Goal: Information Seeking & Learning: Find specific fact

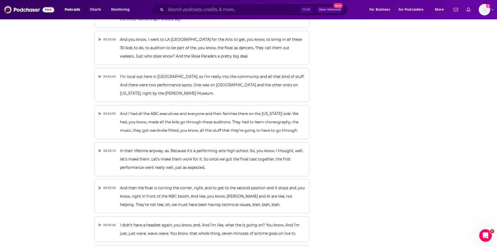
scroll to position [3331, 0]
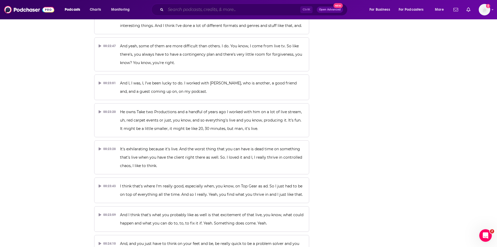
click at [203, 8] on input "Search podcasts, credits, & more..." at bounding box center [233, 9] width 135 height 8
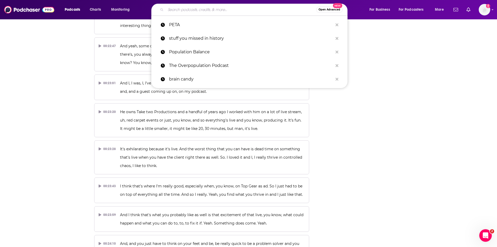
paste input "The [PERSON_NAME] Report"
type input "The [PERSON_NAME] Report"
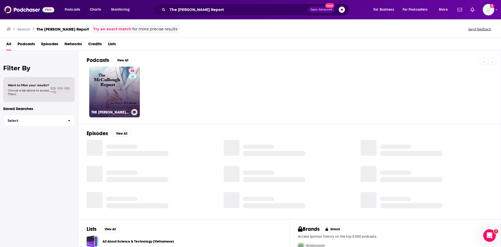
click at [97, 93] on link "68 THE MCCULLOUGH REPORT" at bounding box center [114, 92] width 51 height 51
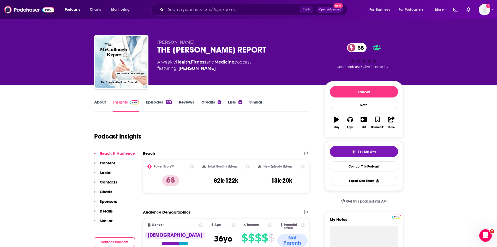
click at [151, 104] on link "Episodes 319" at bounding box center [158, 105] width 25 height 12
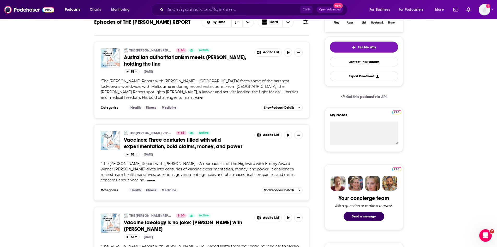
scroll to position [131, 0]
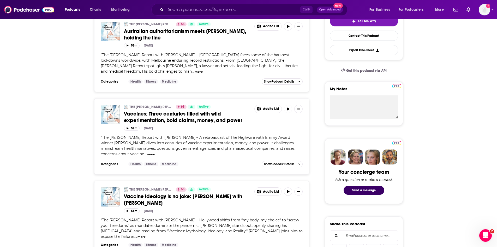
click at [161, 117] on span "Vaccines: Three centuries filled with wild experimentation, bold claims, money,…" at bounding box center [183, 116] width 119 height 13
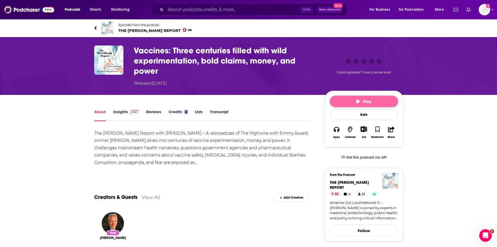
click at [337, 100] on button "Play" at bounding box center [364, 101] width 68 height 11
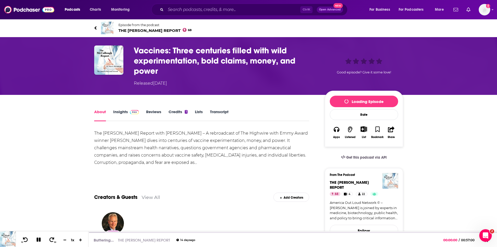
click at [223, 111] on link "Transcript" at bounding box center [219, 115] width 19 height 12
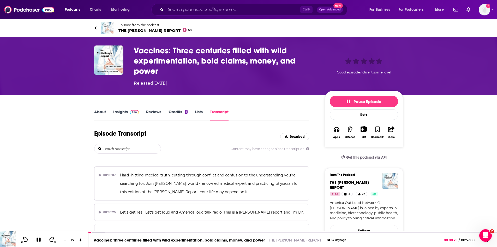
scroll to position [3620, 0]
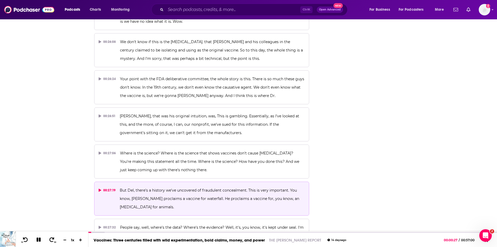
click at [138, 188] on span "But Del, there's a history we've uncovered of fraudulent concealment. This is v…" at bounding box center [210, 198] width 181 height 21
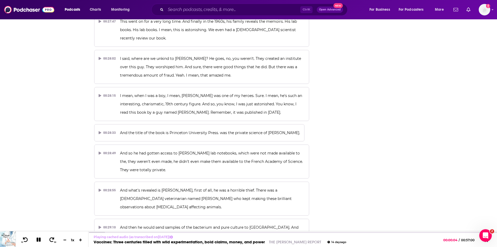
scroll to position [5397, 0]
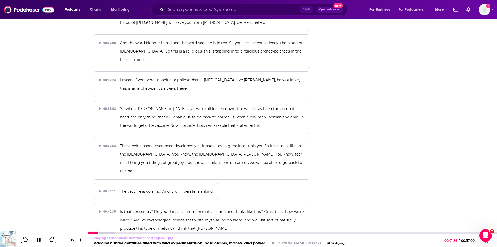
click at [39, 237] on icon at bounding box center [39, 239] width 6 height 5
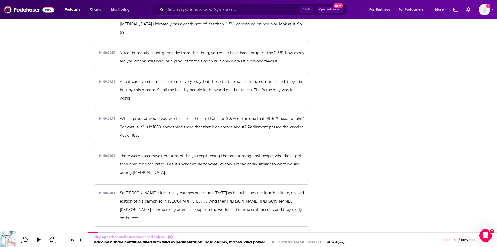
scroll to position [2917, 0]
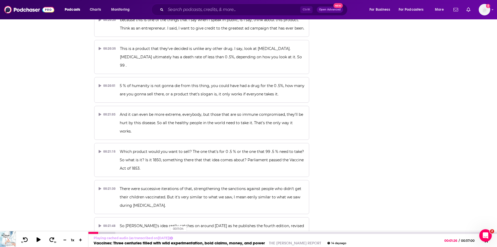
click at [168, 232] on div "00:11:04" at bounding box center [293, 233] width 409 height 2
click at [39, 238] on icon at bounding box center [38, 239] width 7 height 5
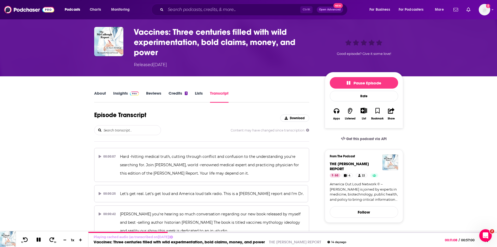
scroll to position [0, 0]
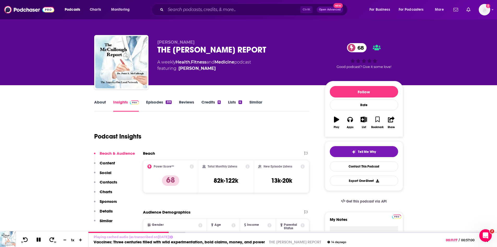
click at [157, 103] on link "Episodes 319" at bounding box center [158, 105] width 25 height 12
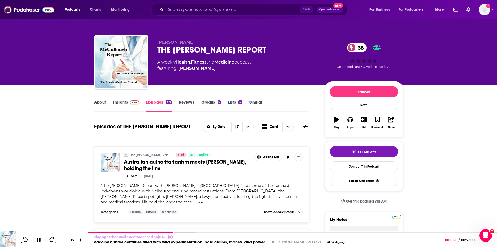
click at [97, 102] on link "About" at bounding box center [100, 105] width 12 height 12
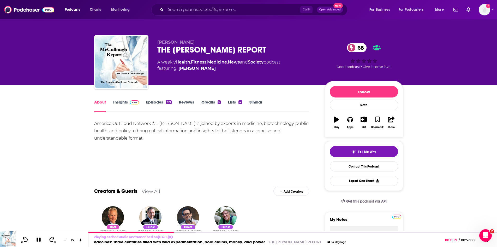
click at [120, 103] on link "Insights" at bounding box center [126, 105] width 26 height 12
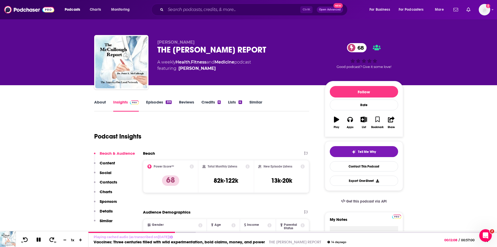
click at [156, 101] on link "Episodes 319" at bounding box center [158, 105] width 25 height 12
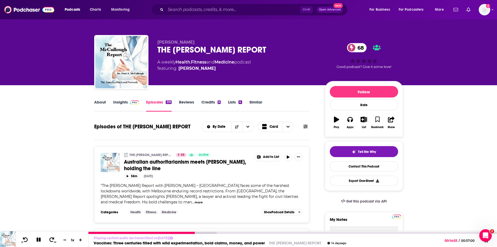
click at [40, 240] on icon at bounding box center [39, 239] width 4 height 4
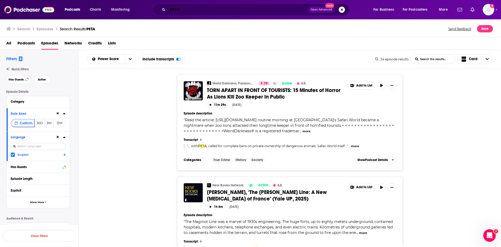
click at [210, 9] on input "PETA" at bounding box center [238, 9] width 141 height 8
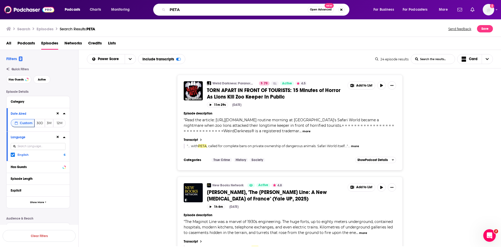
drag, startPoint x: 210, startPoint y: 9, endPoint x: 158, endPoint y: 8, distance: 52.2
click at [158, 8] on div "PETA Open Advanced New" at bounding box center [251, 10] width 196 height 12
type input "PETA"
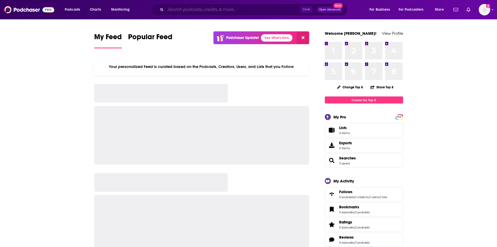
click at [195, 9] on input "Search podcasts, credits, & more..." at bounding box center [233, 9] width 135 height 8
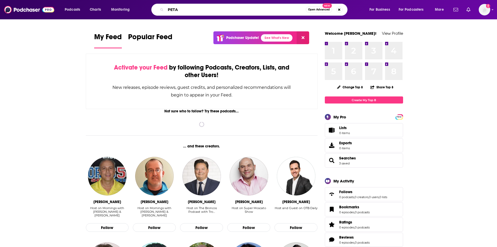
type input "PETA"
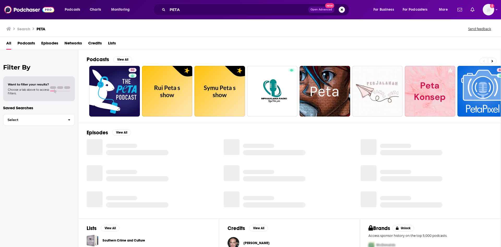
click at [44, 42] on span "Episodes" at bounding box center [49, 44] width 17 height 11
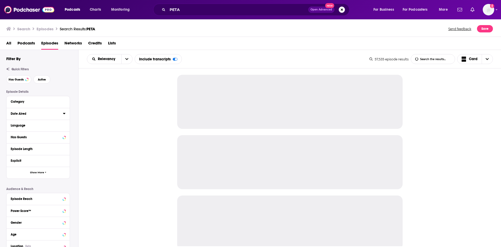
click at [63, 114] on icon at bounding box center [64, 113] width 3 height 4
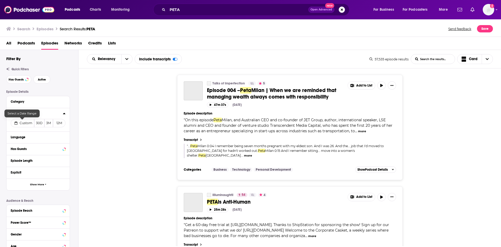
click at [26, 125] on span "Custom" at bounding box center [26, 123] width 13 height 4
select select "8"
select select "2025"
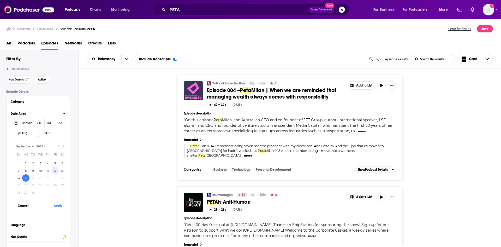
click at [54, 169] on button "12" at bounding box center [54, 170] width 7 height 7
type input "[DATE]"
click at [59, 205] on button "Apply" at bounding box center [58, 206] width 16 height 10
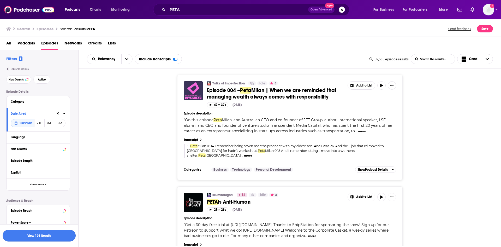
click at [56, 232] on button "View 101 Results" at bounding box center [39, 236] width 73 height 12
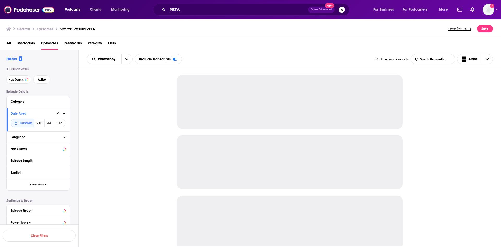
click at [63, 137] on icon at bounding box center [64, 137] width 3 height 4
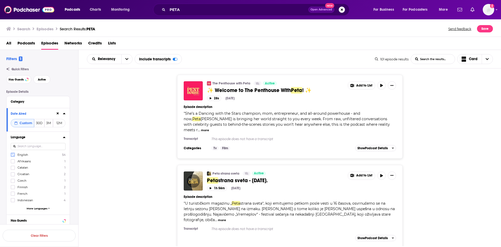
click at [13, 155] on icon at bounding box center [12, 154] width 3 height 3
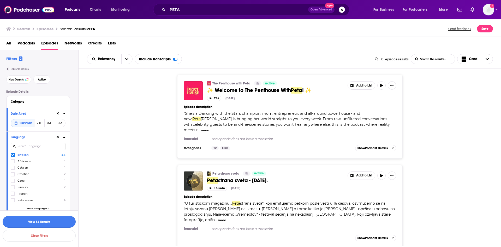
click at [64, 220] on button "View 54 Results" at bounding box center [39, 222] width 73 height 12
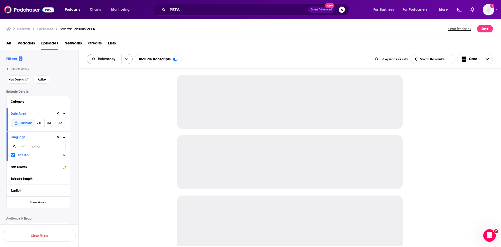
click at [125, 60] on icon "open menu" at bounding box center [126, 59] width 3 height 4
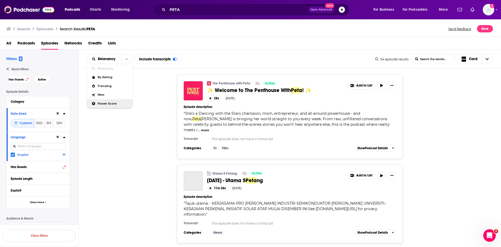
click at [113, 102] on span "Power Score" at bounding box center [113, 103] width 31 height 3
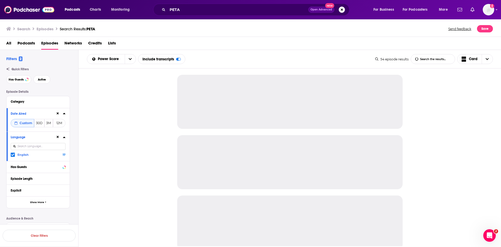
click at [159, 151] on div at bounding box center [290, 157] width 423 height 178
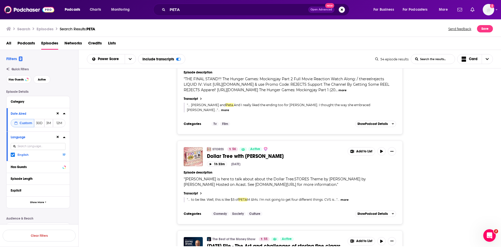
scroll to position [2305, 0]
